Goal: Check status: Check status

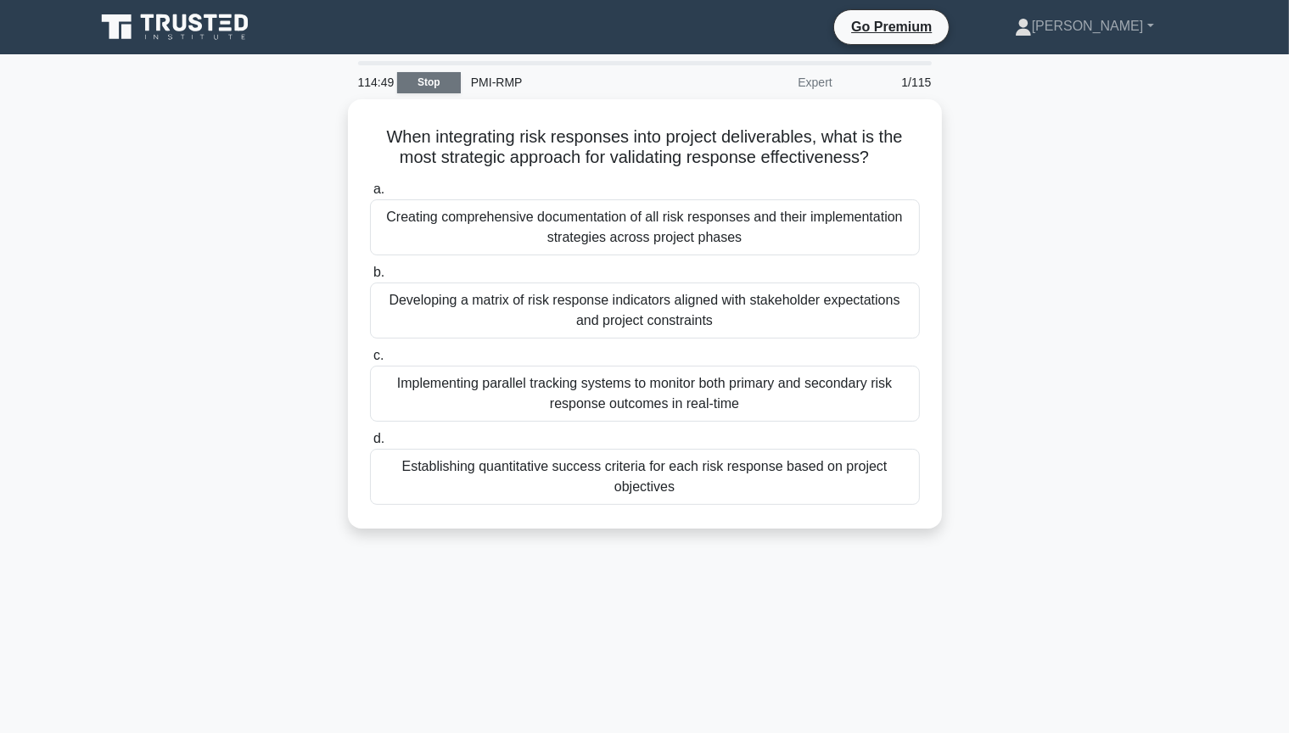
click at [428, 72] on link "Stop" at bounding box center [429, 82] width 64 height 21
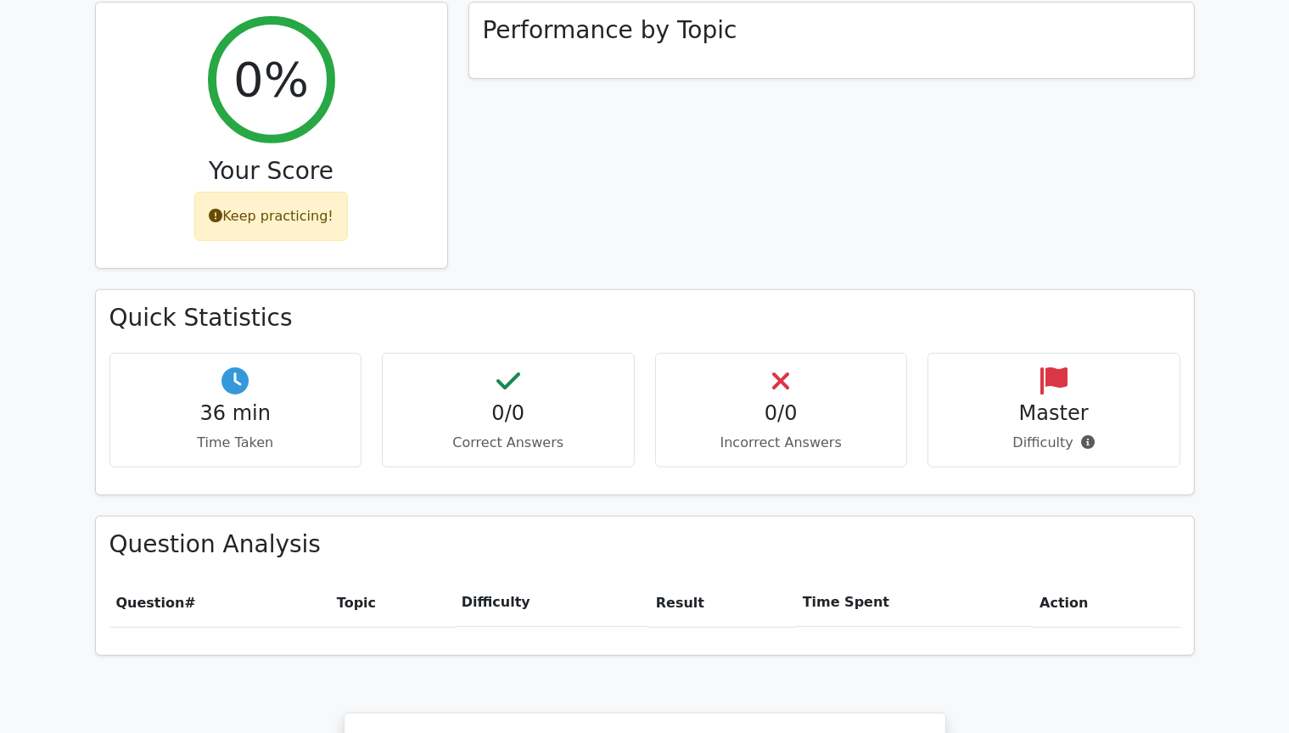
scroll to position [1188, 0]
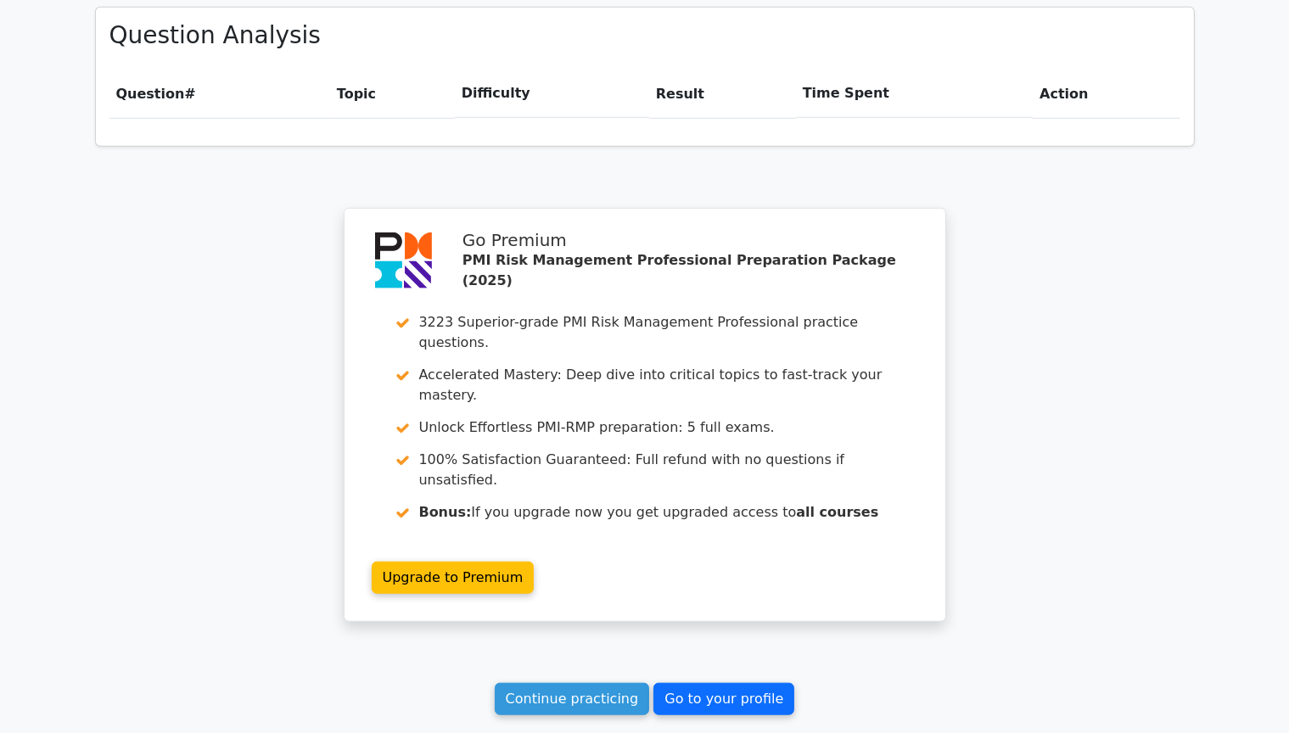
click at [732, 683] on link "Go to your profile" at bounding box center [723, 699] width 141 height 32
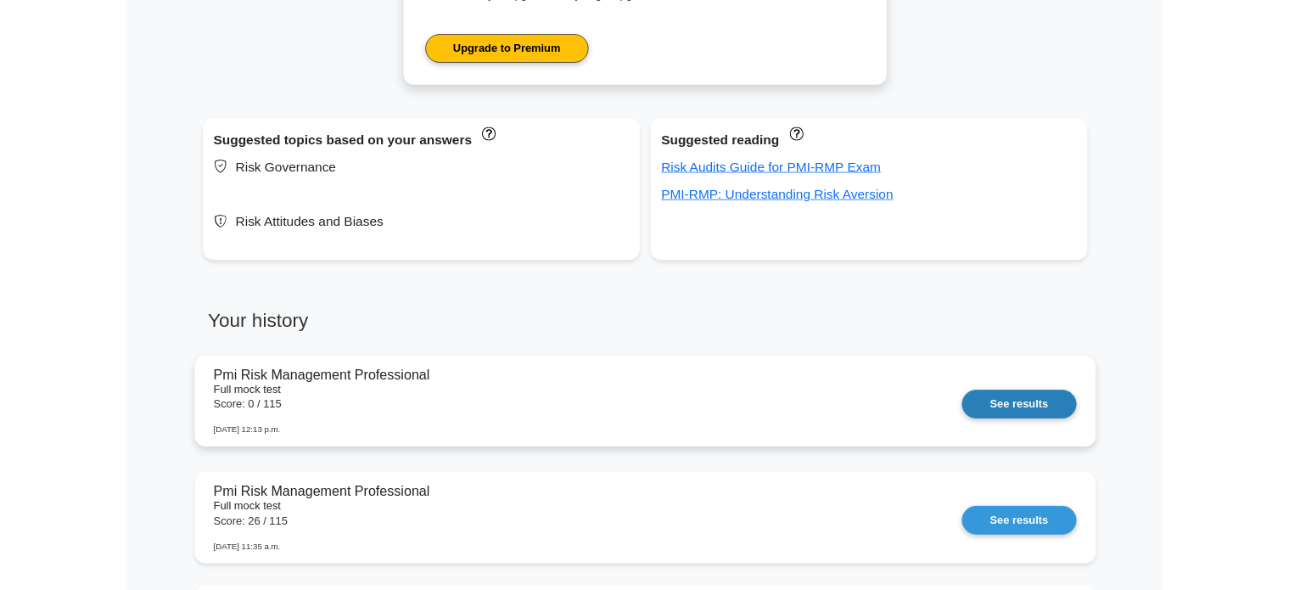
scroll to position [1188, 0]
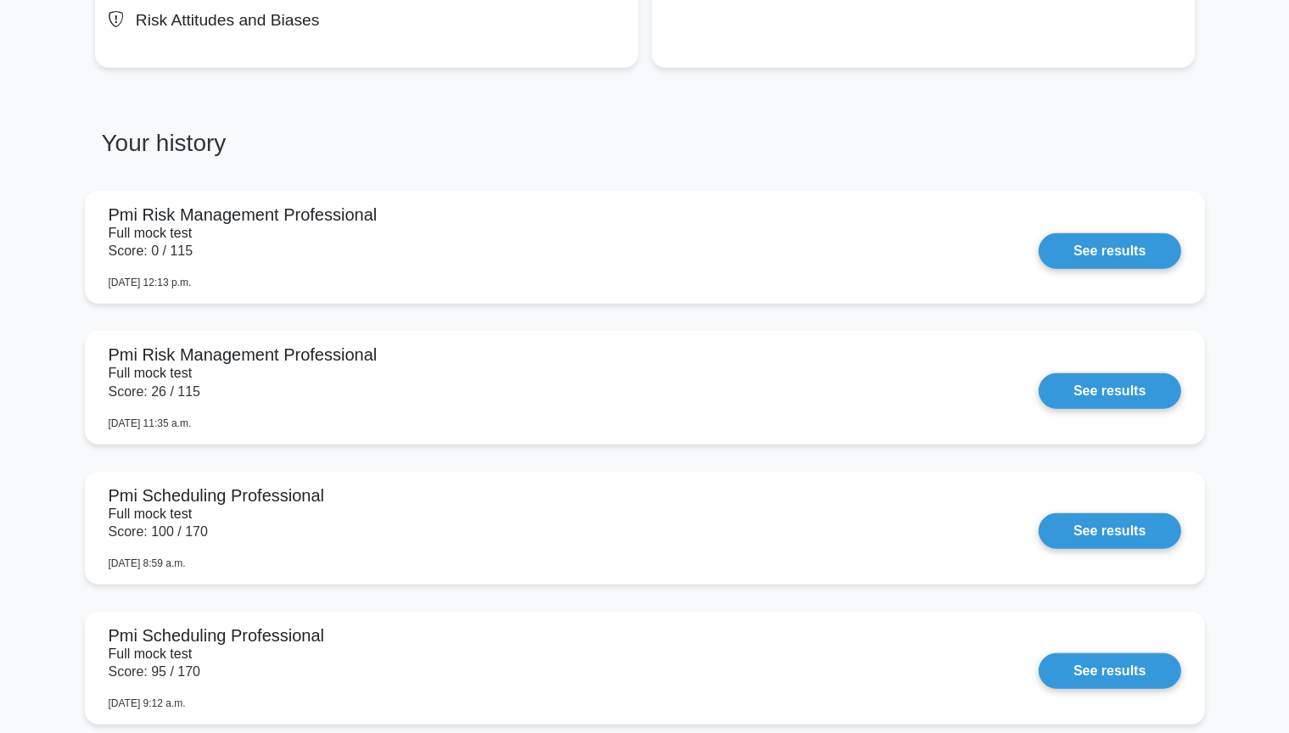
click at [15, 207] on main "Your level: Pmi Sp Beginner, Pmi Rmp Beginner Continue practicing Percentile Yo…" at bounding box center [644, 306] width 1289 height 2879
click at [1004, 113] on div "Suggested topics based on your answers Risk Governance Risk Attitudes and Biase…" at bounding box center [645, 0] width 1120 height 231
